Goal: Transaction & Acquisition: Purchase product/service

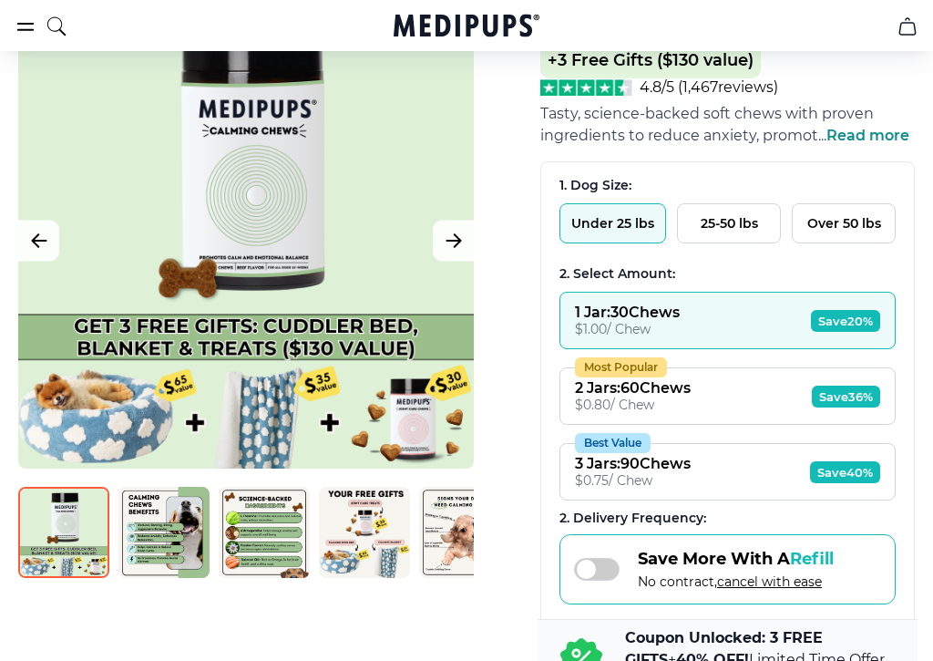
scroll to position [241, 0]
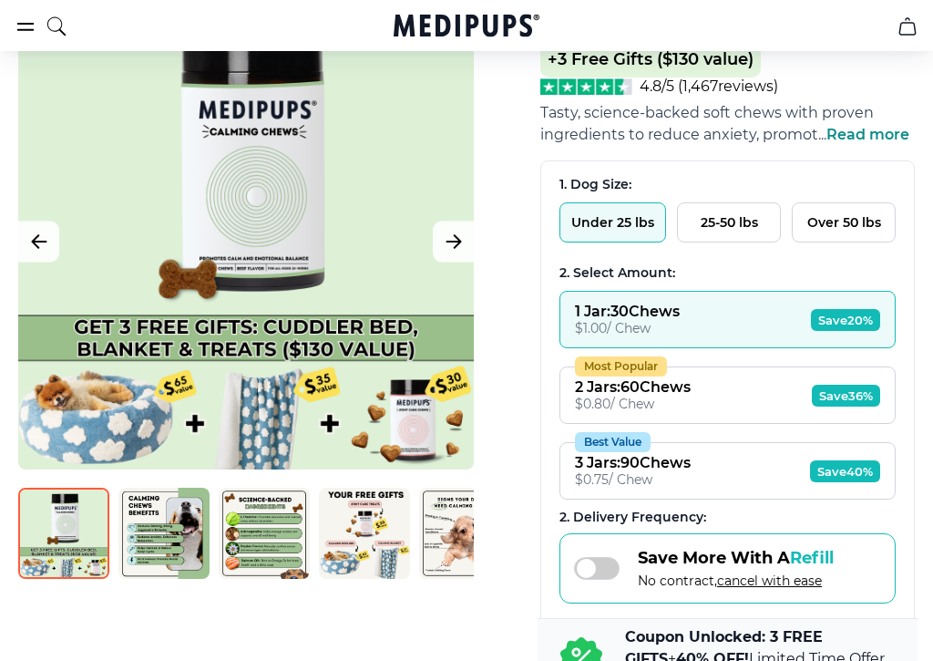
click at [677, 488] on div "$ 0.75 / Chew" at bounding box center [633, 479] width 116 height 16
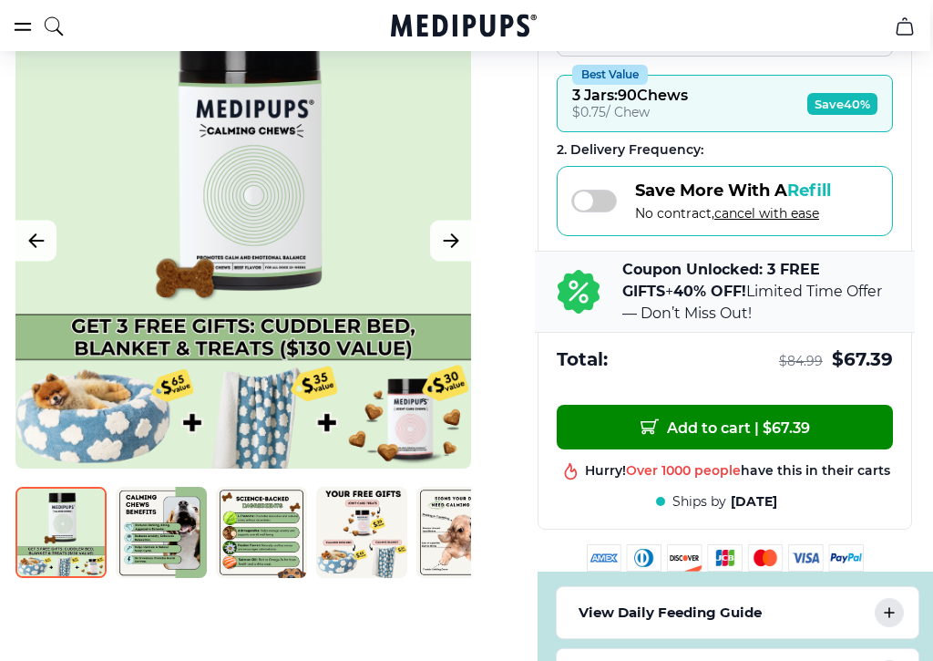
scroll to position [608, 4]
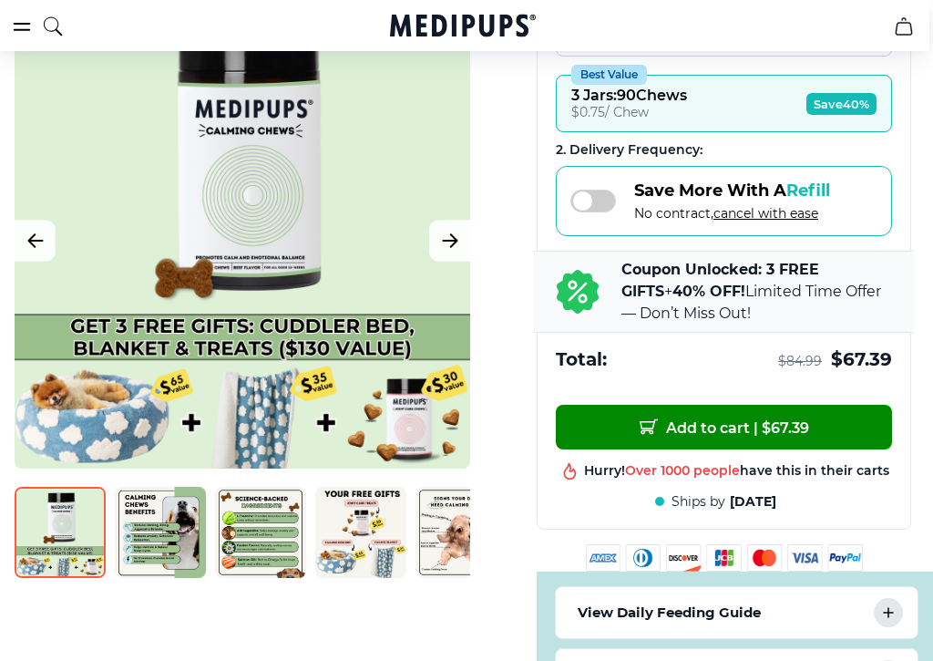
click at [379, 549] on img at bounding box center [360, 533] width 91 height 91
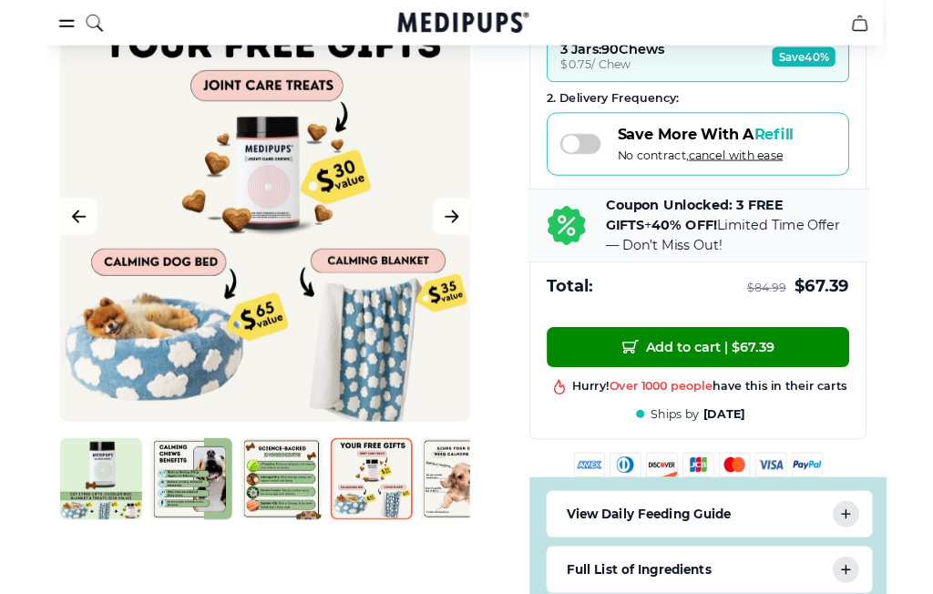
scroll to position [647, 4]
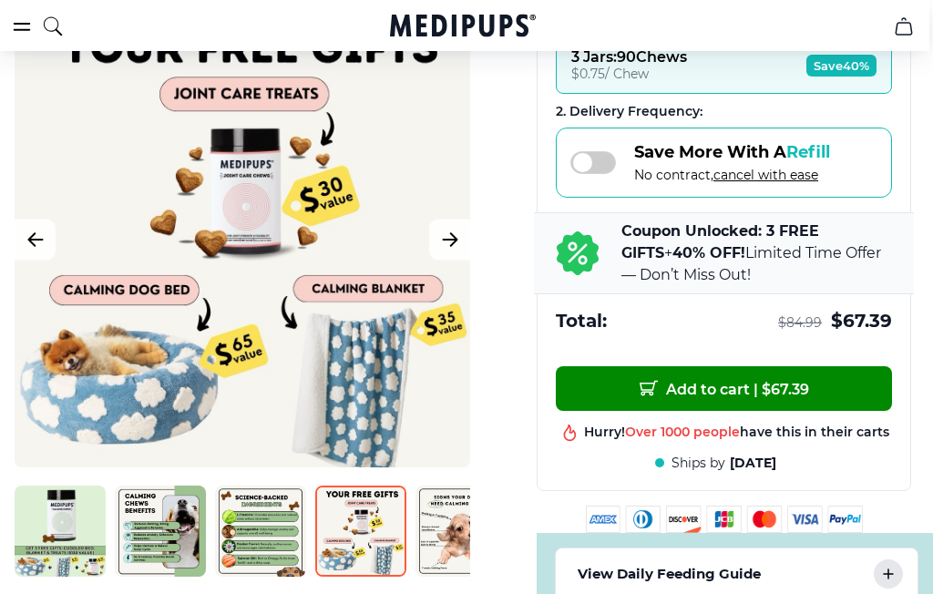
click at [342, 267] on div at bounding box center [243, 240] width 456 height 456
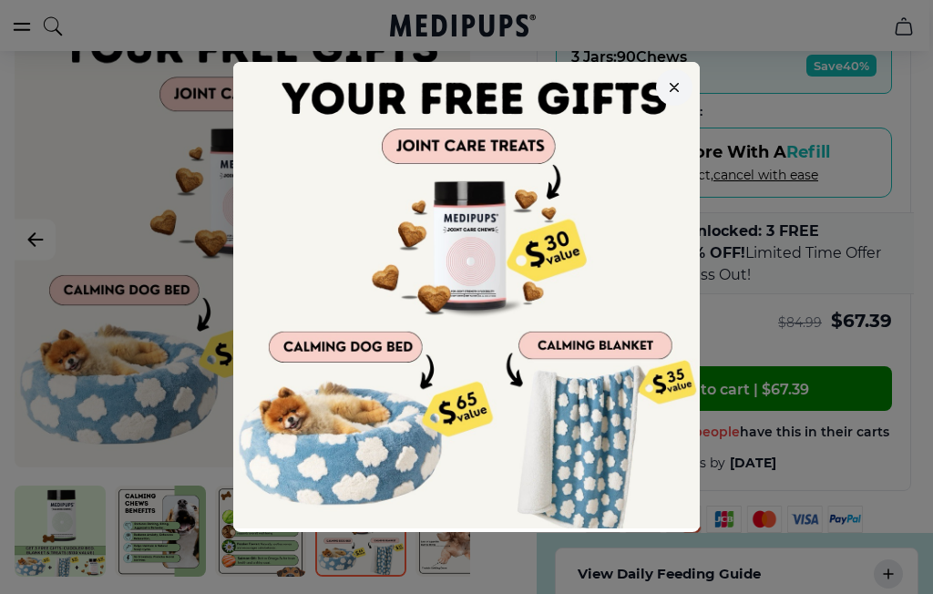
click at [361, 301] on img at bounding box center [466, 295] width 467 height 467
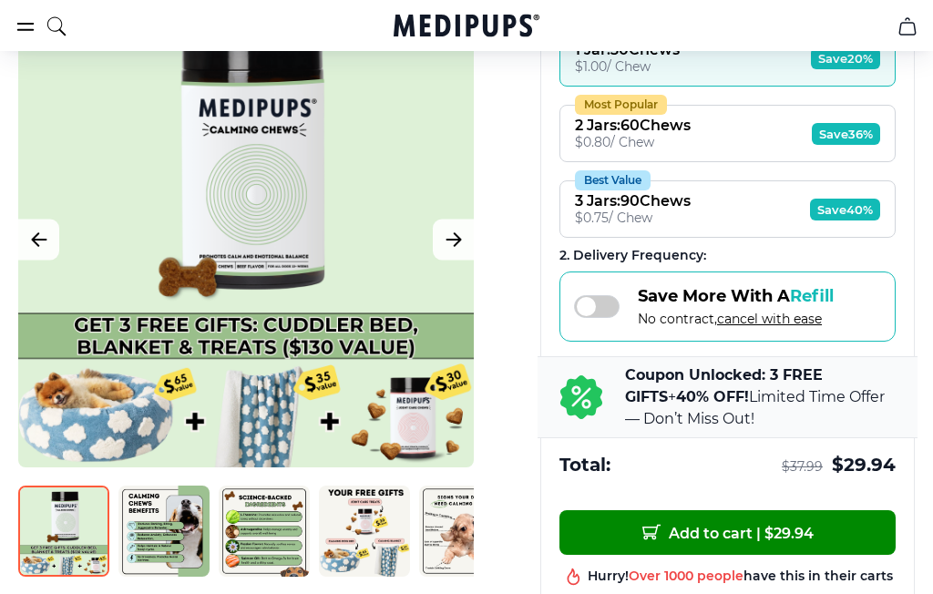
scroll to position [506, 0]
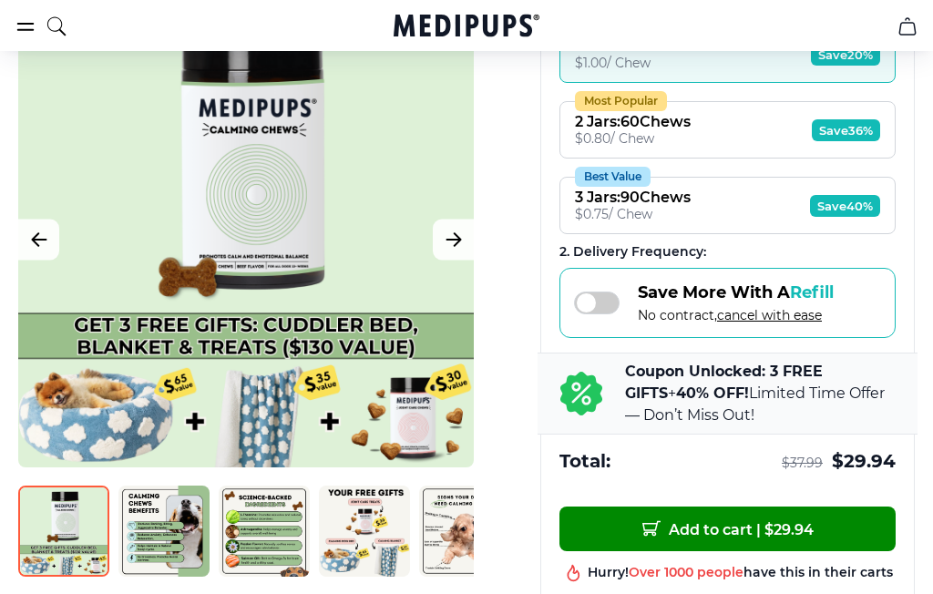
click at [786, 406] on p "Coupon Unlocked: 3 FREE GIFTS + 40% OFF! Limited Time Offer — Don’t Miss Out!" at bounding box center [760, 395] width 271 height 66
click at [728, 392] on b "Coupon Unlocked: 3 FREE GIFTS" at bounding box center [724, 383] width 198 height 39
click at [604, 424] on div "Coupon Unlocked: 3 FREE GIFTS + 40% OFF! Limited Time Offer — Don’t Miss Out!" at bounding box center [728, 395] width 380 height 82
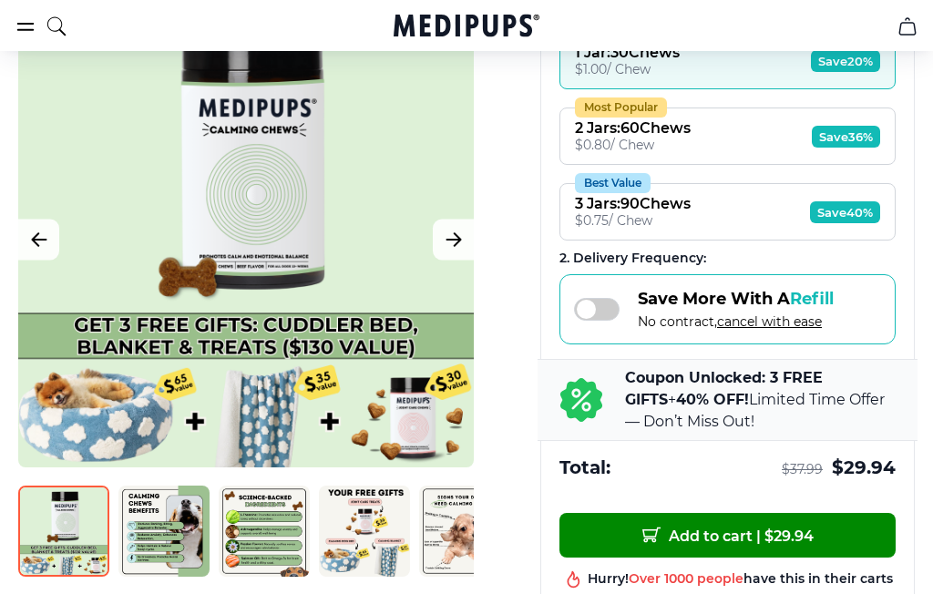
click at [823, 398] on b "Coupon Unlocked: 3 FREE GIFTS" at bounding box center [724, 388] width 198 height 39
click at [863, 223] on span "Save 40%" at bounding box center [845, 212] width 70 height 22
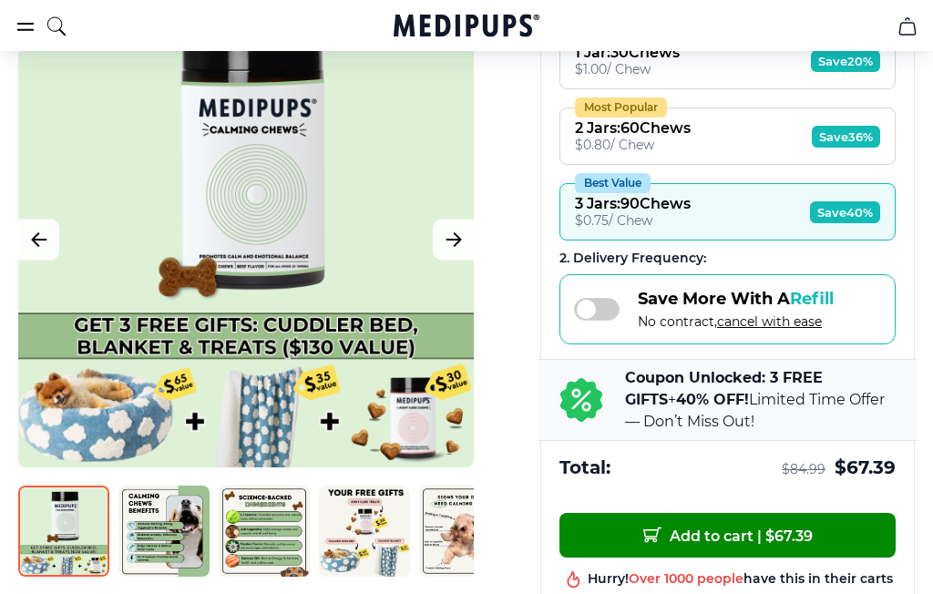
click at [868, 558] on button "Add to cart | $ 67.39" at bounding box center [728, 535] width 336 height 45
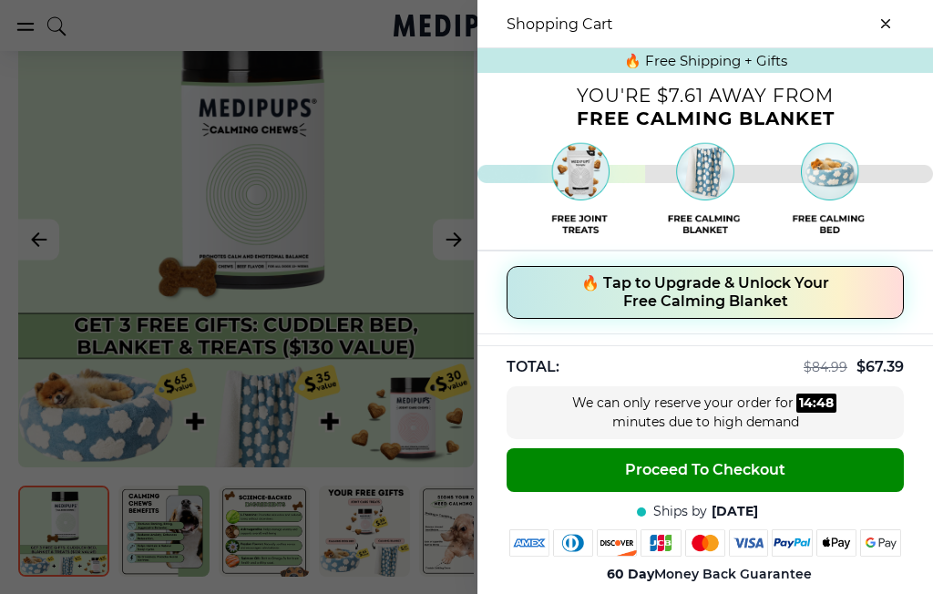
click at [795, 303] on span "🔥 Tap to Upgrade & Unlock Your Free Calming Blanket" at bounding box center [705, 292] width 248 height 36
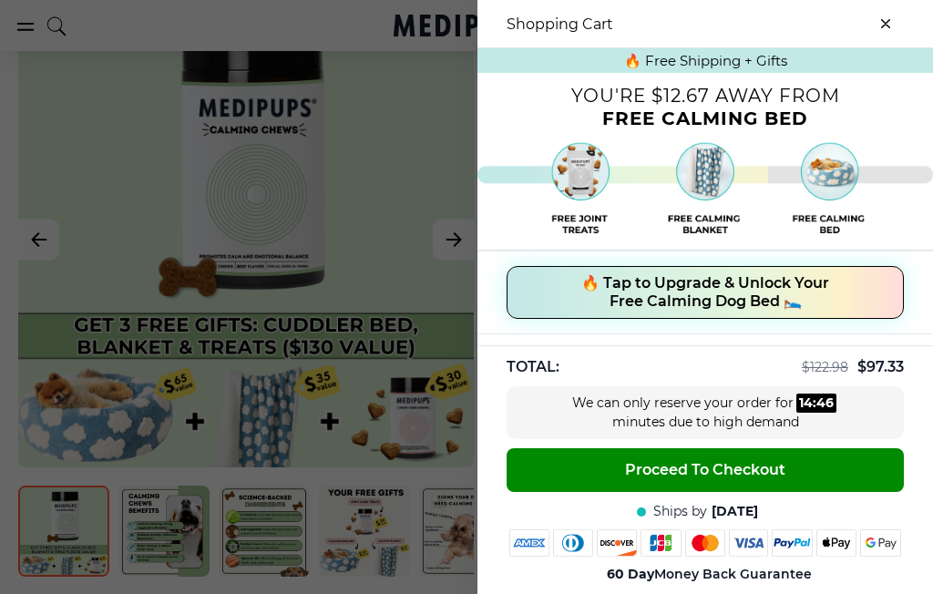
click at [879, 290] on button "🔥 Tap to Upgrade & Unlock Your Free Calming Dog Bed 🛌" at bounding box center [705, 292] width 397 height 53
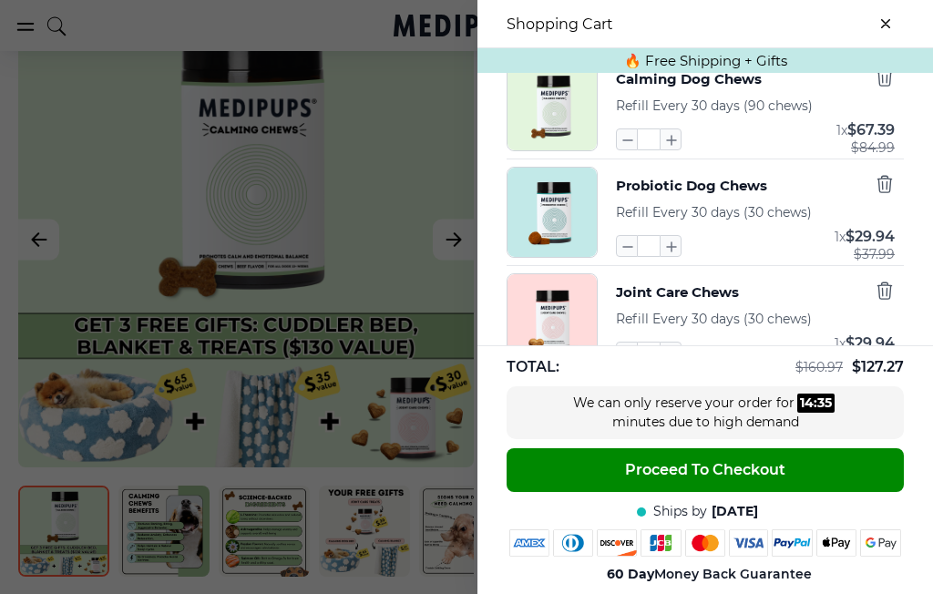
scroll to position [116, 0]
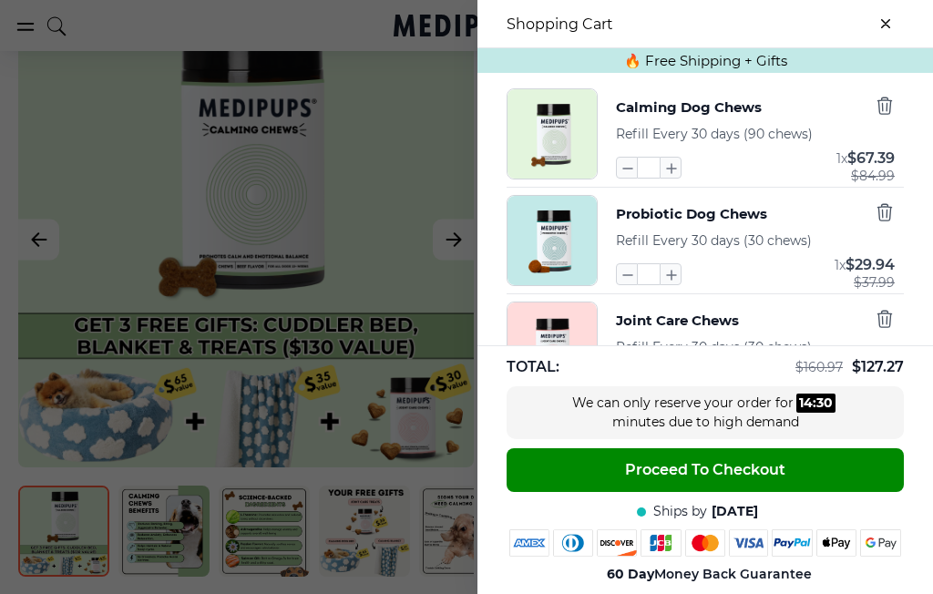
click at [79, 110] on div at bounding box center [466, 297] width 933 height 594
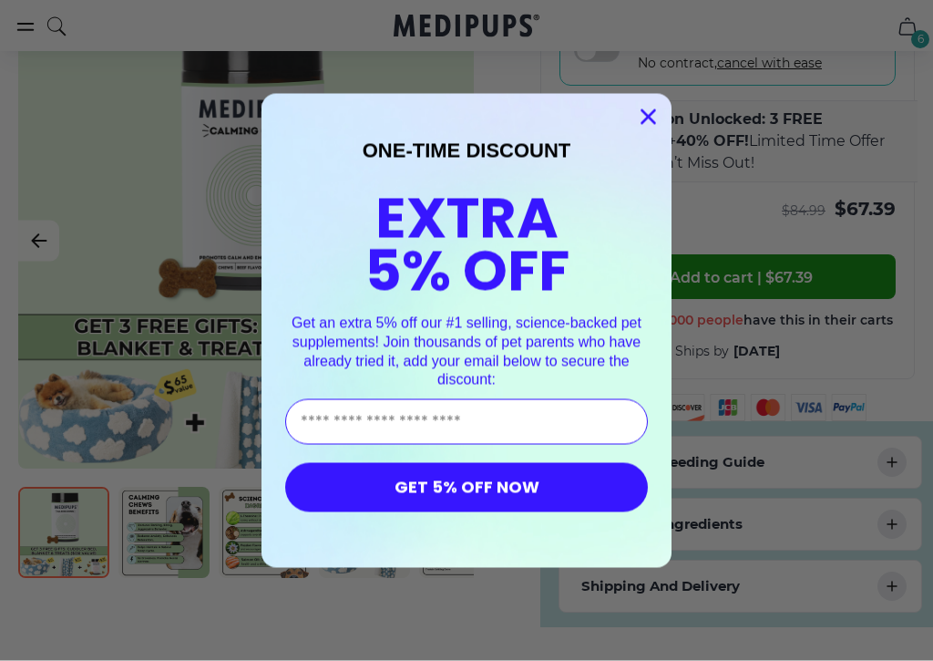
scroll to position [760, 0]
type input "**********"
click at [591, 497] on button "GET 5% OFF NOW" at bounding box center [466, 487] width 363 height 49
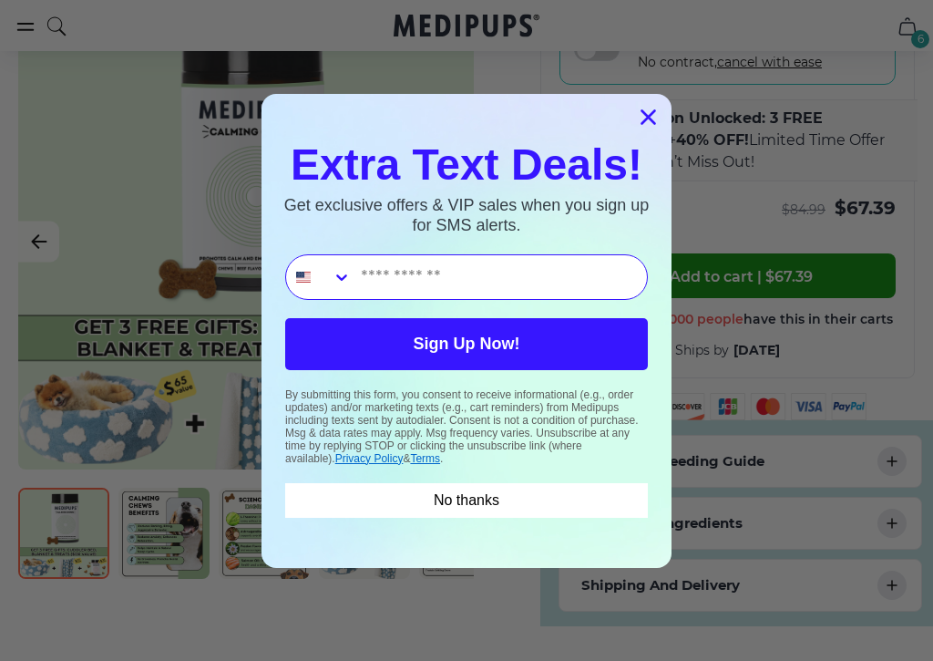
click at [513, 277] on input "Phone Number" at bounding box center [499, 277] width 295 height 44
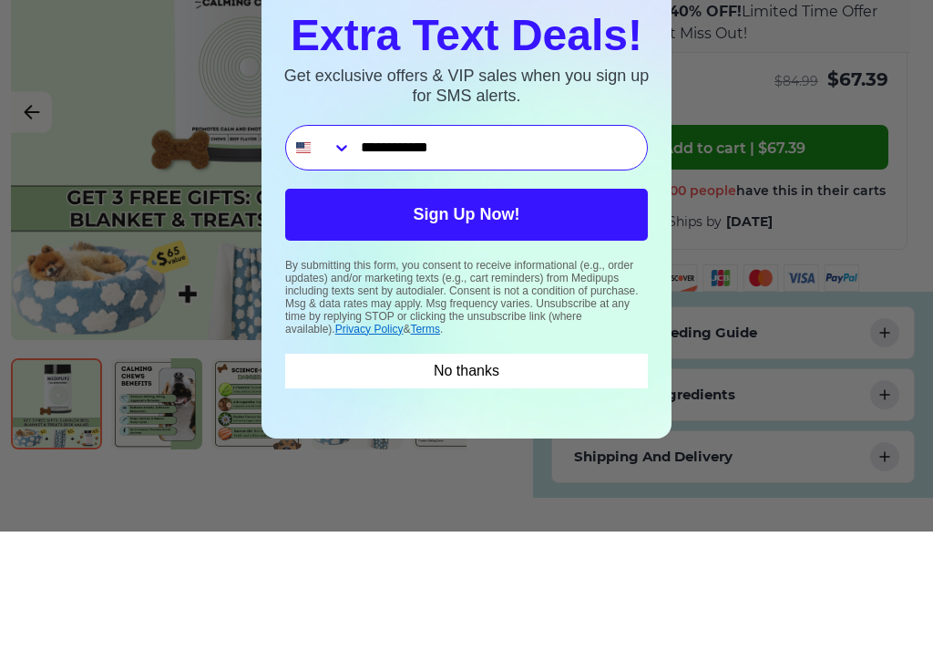
type input "**********"
click at [564, 318] on button "Sign Up Now!" at bounding box center [466, 344] width 363 height 52
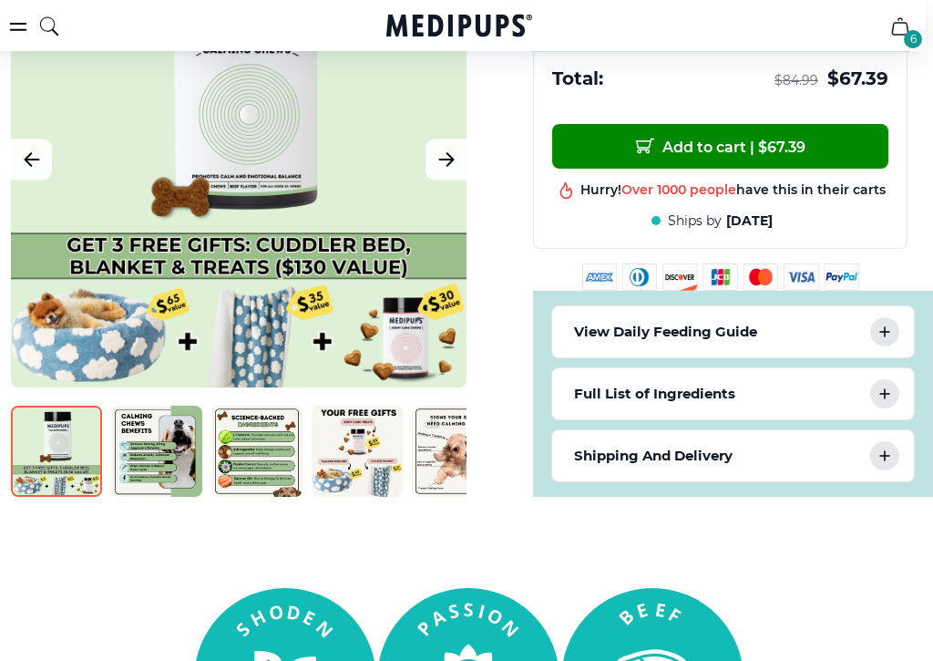
click at [92, 108] on div "Close dialog SUCCESS! You're officially part of the pack! 🎉 Claim an EXTRA 5% O…" at bounding box center [466, 330] width 933 height 661
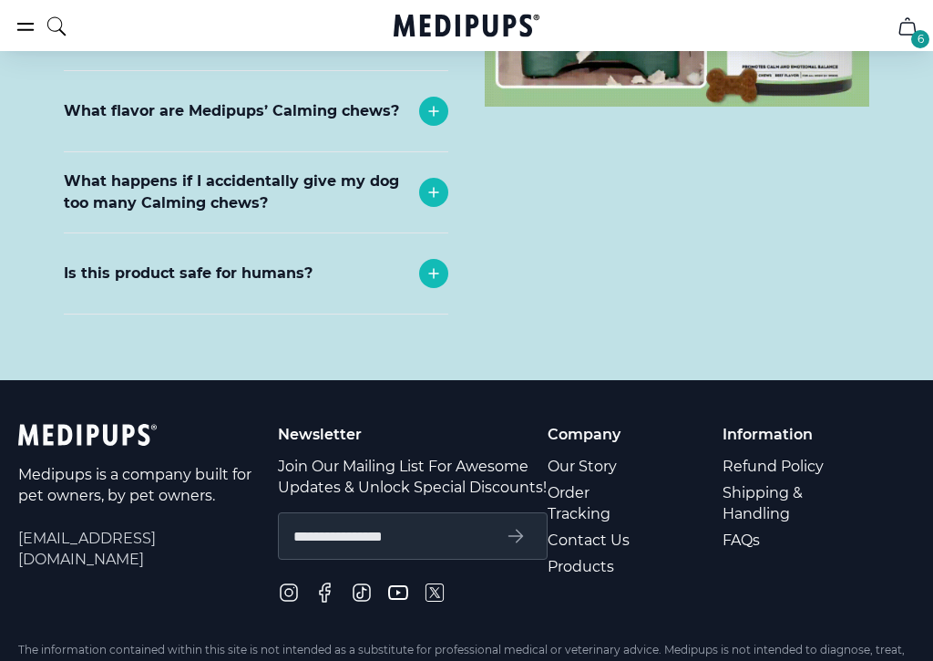
scroll to position [8417, 0]
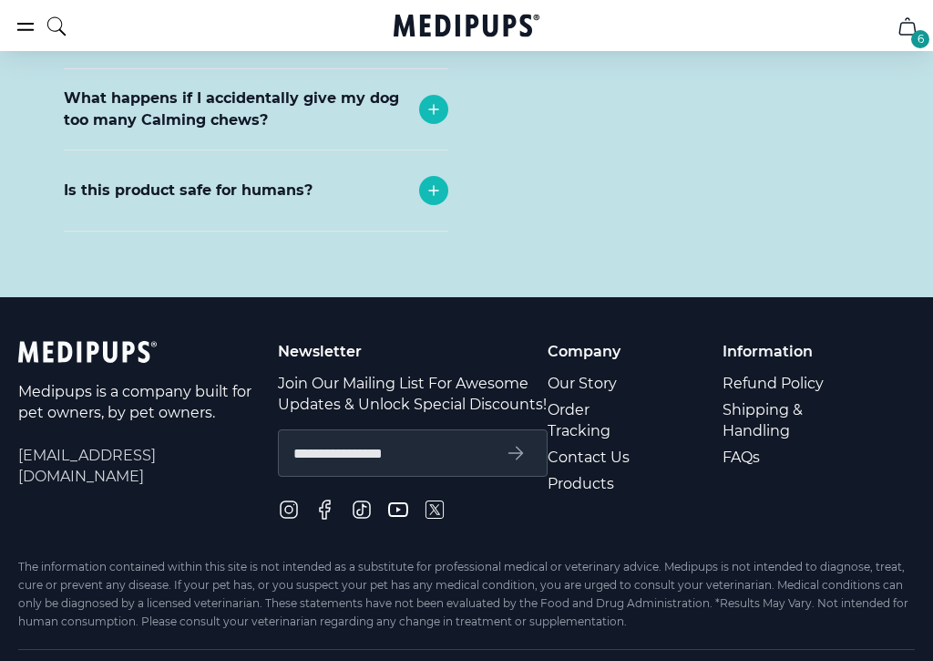
click at [15, 21] on icon "burger-menu" at bounding box center [26, 26] width 22 height 22
click at [22, 24] on icon "burger-menu" at bounding box center [25, 27] width 15 height 6
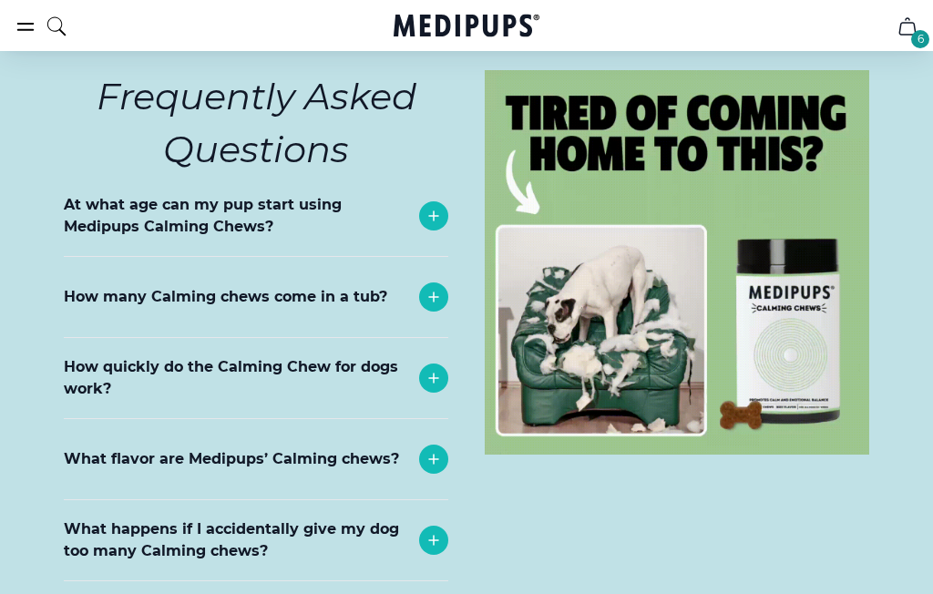
scroll to position [7954, 0]
